Goal: Communication & Community: Answer question/provide support

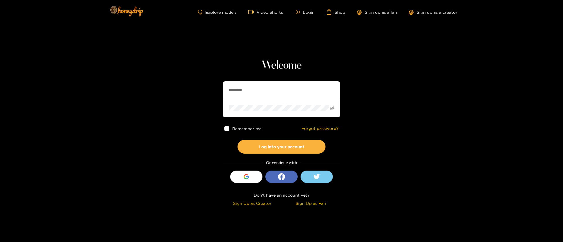
click at [263, 80] on div "Welcome ********* Remember me Forgot password? Log into your account Or continu…" at bounding box center [281, 134] width 117 height 150
click at [289, 149] on button "Log into your account" at bounding box center [281, 147] width 88 height 14
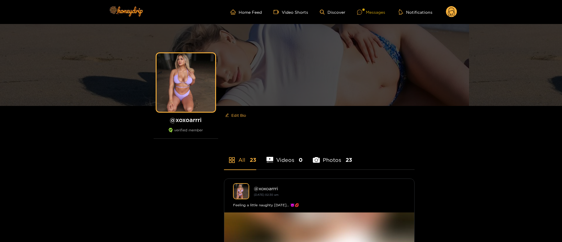
click at [374, 12] on div "Messages" at bounding box center [371, 12] width 28 height 7
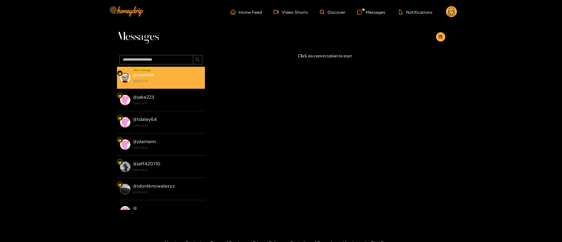
click at [151, 86] on li "New message @ rooinek [DATE] 01:50" at bounding box center [161, 78] width 88 height 22
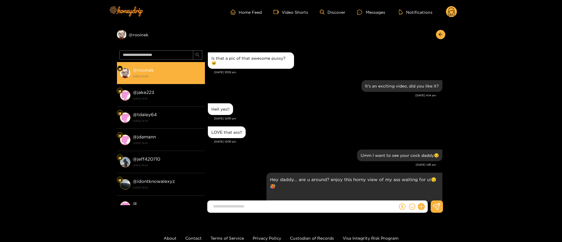
scroll to position [657, 0]
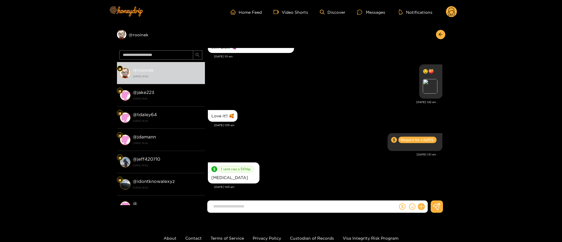
click at [371, 173] on div "I sent you a $ 10 tip. [GEOGRAPHIC_DATA]" at bounding box center [325, 173] width 234 height 24
click at [425, 84] on div "Preview" at bounding box center [429, 86] width 15 height 15
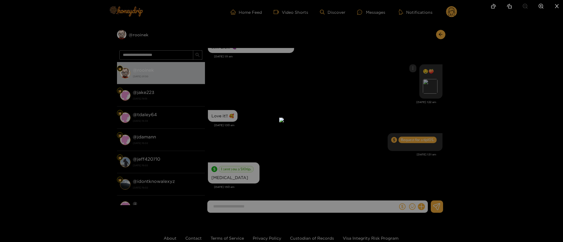
click at [415, 47] on div at bounding box center [281, 121] width 563 height 242
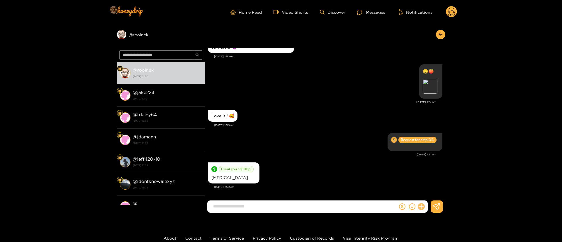
click at [424, 205] on button at bounding box center [421, 207] width 10 height 10
click at [430, 196] on button at bounding box center [432, 192] width 21 height 13
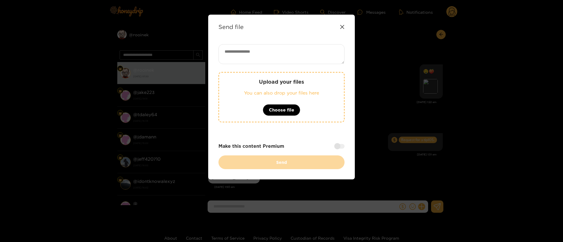
click at [341, 27] on icon at bounding box center [342, 27] width 5 height 5
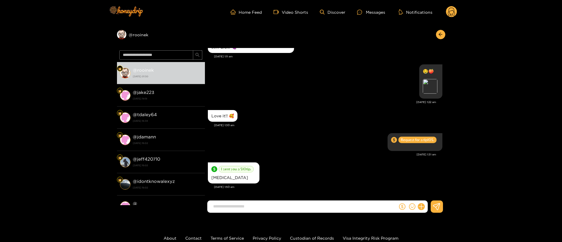
click at [442, 6] on div "Home Feed Video Shorts Discover Messages Notifications 0" at bounding box center [281, 12] width 352 height 24
click at [443, 6] on ul "Home Feed Video Shorts Discover Messages Notifications" at bounding box center [343, 12] width 226 height 12
click at [447, 10] on circle at bounding box center [451, 11] width 11 height 11
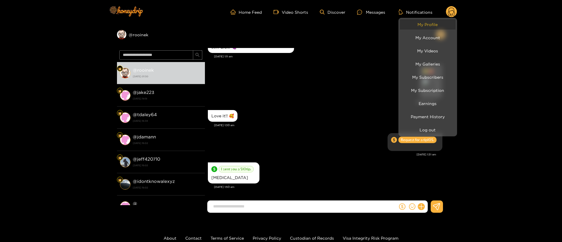
click at [422, 22] on link "My Profile" at bounding box center [428, 24] width 56 height 10
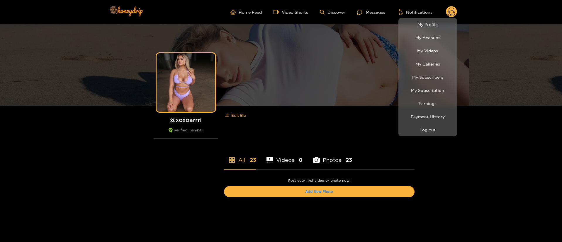
click at [498, 138] on div at bounding box center [281, 121] width 562 height 242
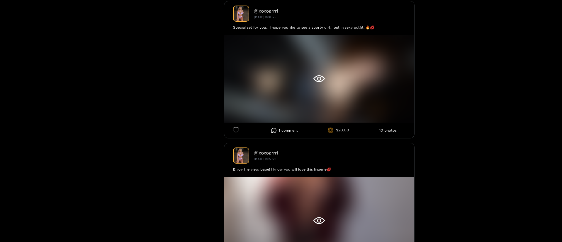
scroll to position [329, 0]
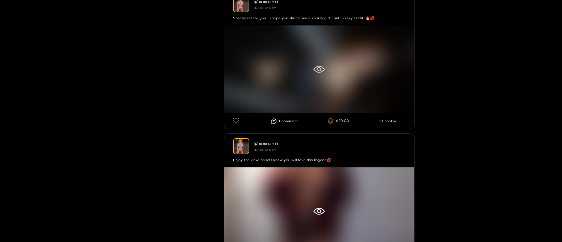
click at [319, 60] on div at bounding box center [319, 69] width 190 height 88
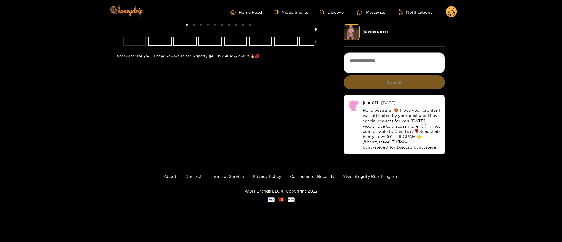
click at [315, 31] on button "next slide / item" at bounding box center [316, 27] width 8 height 7
click at [122, 31] on button "previous slide / item" at bounding box center [121, 27] width 8 height 7
click at [316, 31] on button "next slide / item" at bounding box center [316, 27] width 8 height 7
click at [115, 99] on div "2 of 10 Special set for you... I hope you like to see a sporty girl... but in s…" at bounding box center [281, 90] width 562 height 132
click at [121, 31] on button "previous slide / item" at bounding box center [121, 27] width 8 height 7
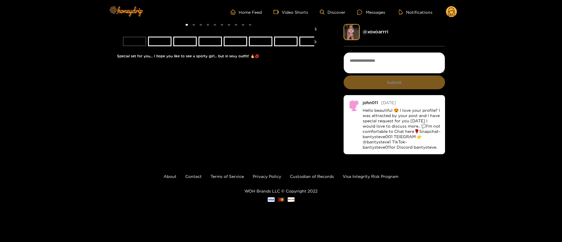
click at [320, 96] on div "1 of 10 Special set for you... I hope you like to see a sporty girl... but in s…" at bounding box center [281, 90] width 328 height 132
click at [314, 31] on button "next slide / item" at bounding box center [316, 27] width 8 height 7
click at [376, 14] on div "Messages" at bounding box center [371, 12] width 28 height 7
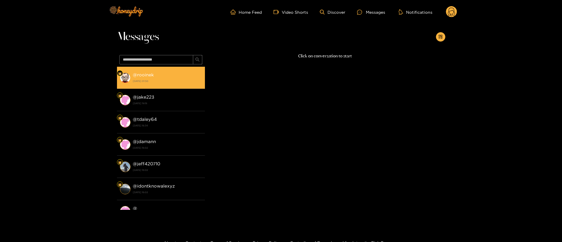
click at [174, 76] on div "@ rooinek [DATE] 01:50" at bounding box center [167, 77] width 69 height 13
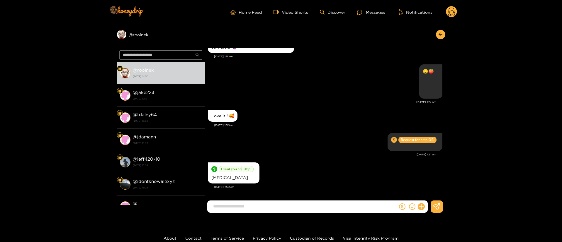
scroll to position [657, 0]
click at [350, 153] on div "[DATE] 1:31 am" at bounding box center [322, 155] width 228 height 4
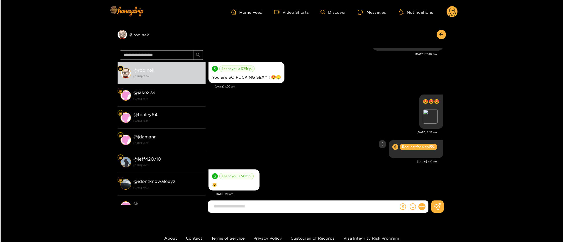
scroll to position [481, 0]
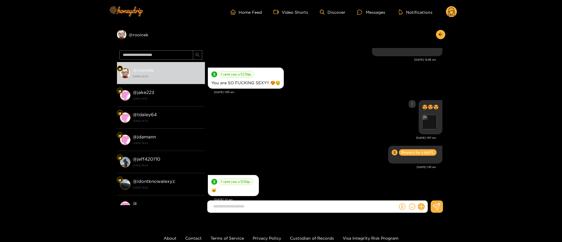
click at [430, 124] on div "Preview" at bounding box center [429, 122] width 15 height 15
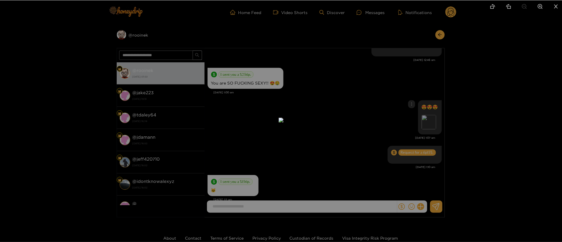
scroll to position [657, 0]
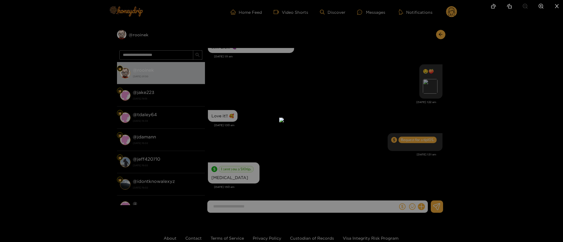
click at [461, 106] on div at bounding box center [281, 121] width 563 height 242
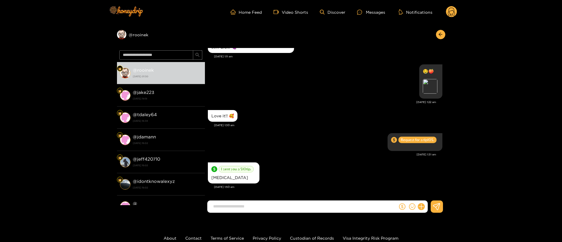
click at [395, 182] on div "I sent you a $ 10 tip. [GEOGRAPHIC_DATA]" at bounding box center [325, 173] width 234 height 24
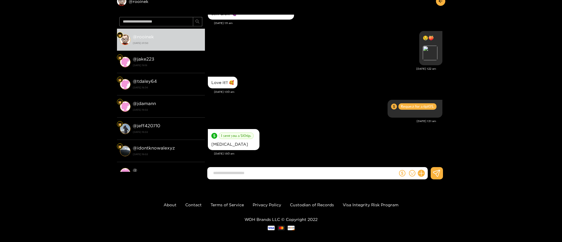
scroll to position [39, 0]
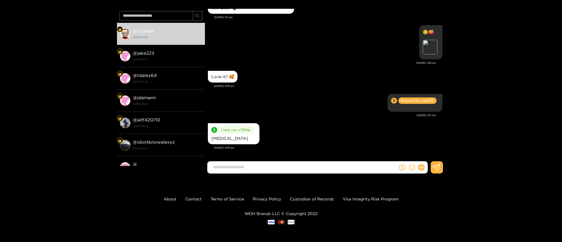
click at [419, 169] on icon at bounding box center [420, 167] width 7 height 7
click at [431, 154] on icon at bounding box center [432, 153] width 6 height 6
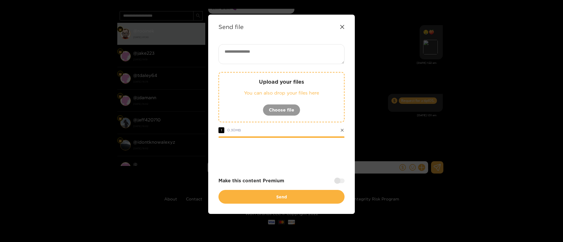
click at [289, 154] on div at bounding box center [281, 153] width 126 height 23
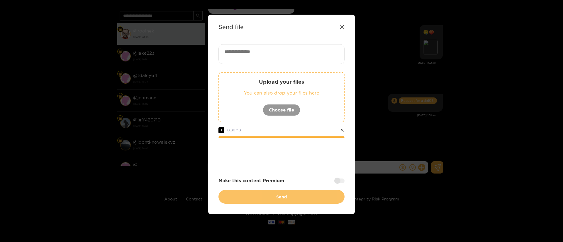
click at [293, 193] on button "Send" at bounding box center [281, 197] width 126 height 14
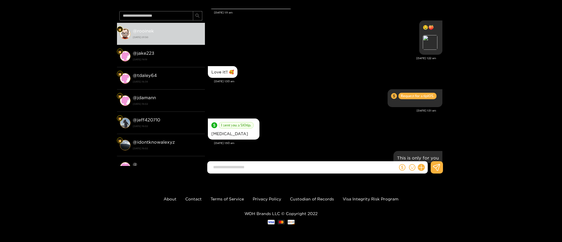
click at [392, 141] on div "I sent you a $ 10 tip. [GEOGRAPHIC_DATA]" at bounding box center [325, 129] width 234 height 24
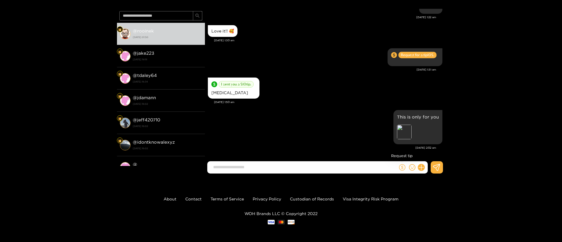
click at [403, 171] on icon "dollar" at bounding box center [402, 167] width 6 height 6
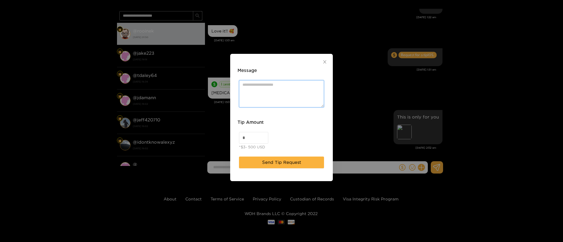
click at [274, 98] on textarea "Message" at bounding box center [281, 93] width 85 height 27
paste textarea "**********"
paste textarea "***"
type textarea "**********"
drag, startPoint x: 254, startPoint y: 134, endPoint x: 228, endPoint y: 134, distance: 25.5
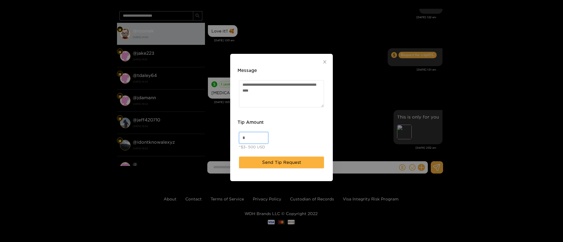
click at [228, 134] on div "**********" at bounding box center [281, 121] width 563 height 242
type input "**"
click at [286, 163] on span "Send Tip Request" at bounding box center [281, 162] width 39 height 7
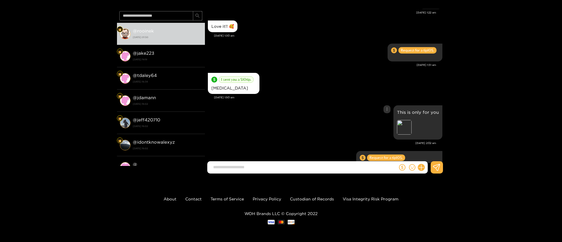
scroll to position [745, 0]
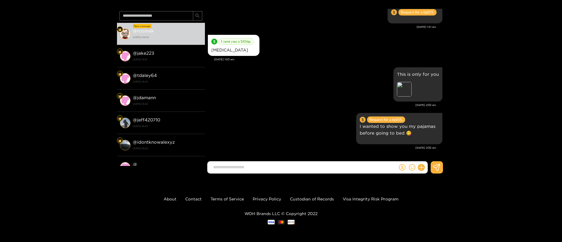
click at [467, 54] on div "Preview @ rooinek New message @ rooinek [DATE] 02:02 @ jake223 [DATE] 19:18 @ t…" at bounding box center [281, 82] width 562 height 194
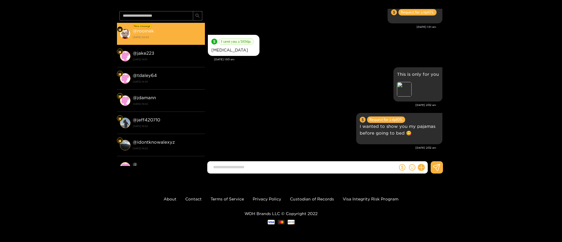
click at [169, 33] on div "@ rooinek [DATE] 02:02" at bounding box center [167, 33] width 69 height 13
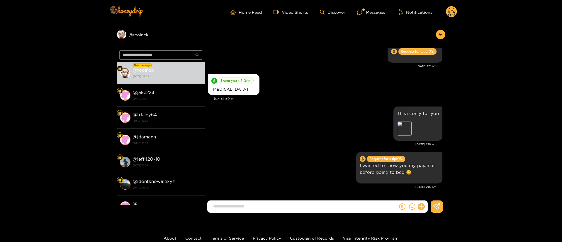
scroll to position [771, 0]
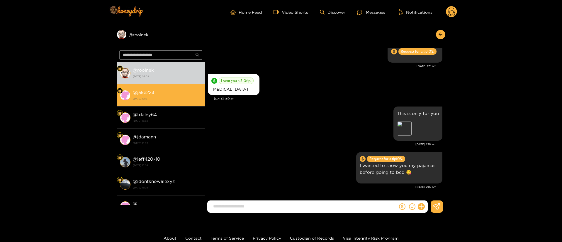
click at [198, 94] on div "@ jake223 [DATE] 19:18" at bounding box center [167, 95] width 69 height 13
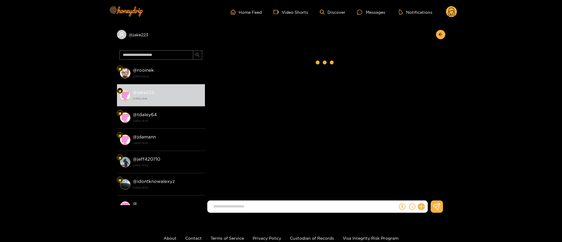
scroll to position [659, 0]
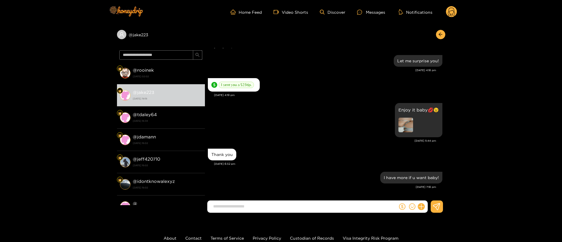
click at [453, 4] on div "Home Feed Video Shorts Discover Messages Notifications 0" at bounding box center [281, 12] width 352 height 24
click at [453, 12] on circle at bounding box center [451, 11] width 11 height 11
click at [452, 11] on icon at bounding box center [451, 13] width 7 height 10
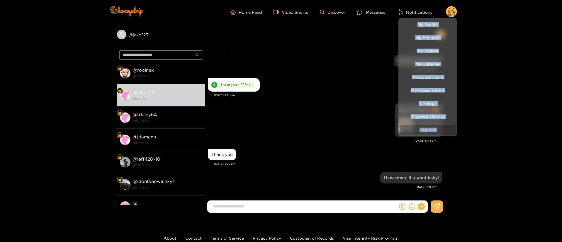
click at [426, 134] on button "Log out" at bounding box center [428, 130] width 56 height 10
